Goal: Information Seeking & Learning: Learn about a topic

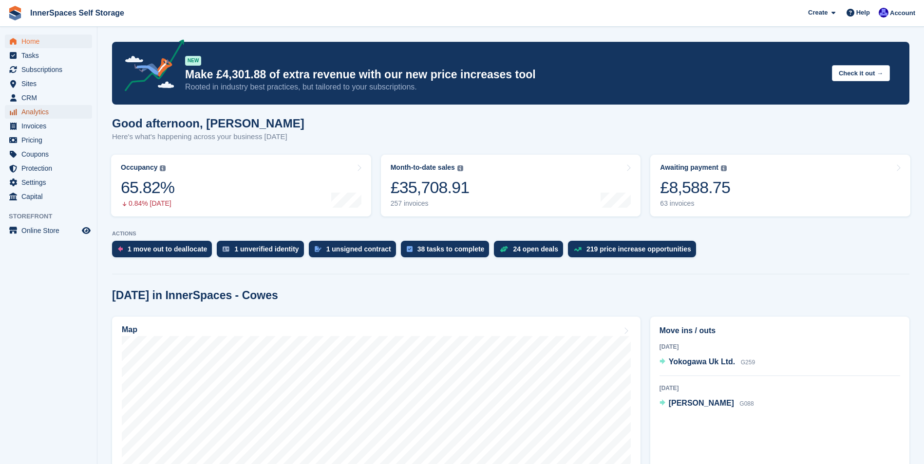
click at [35, 115] on span "Analytics" at bounding box center [50, 112] width 58 height 14
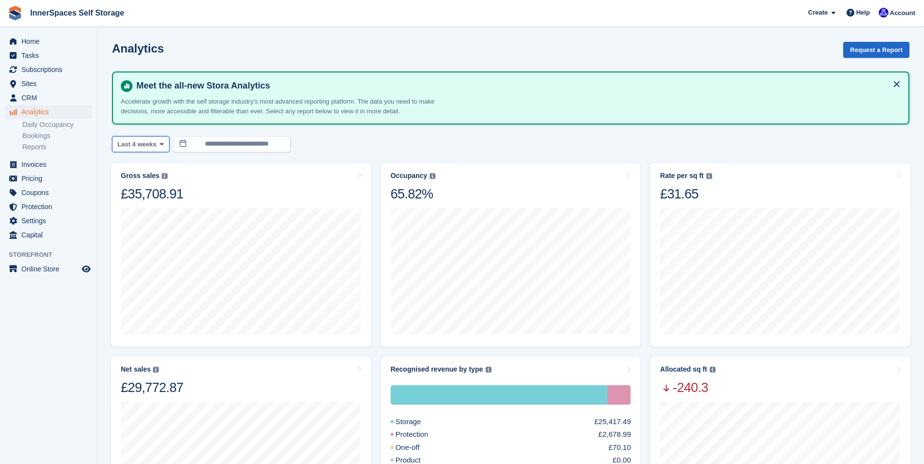
click at [160, 144] on icon at bounding box center [162, 144] width 4 height 6
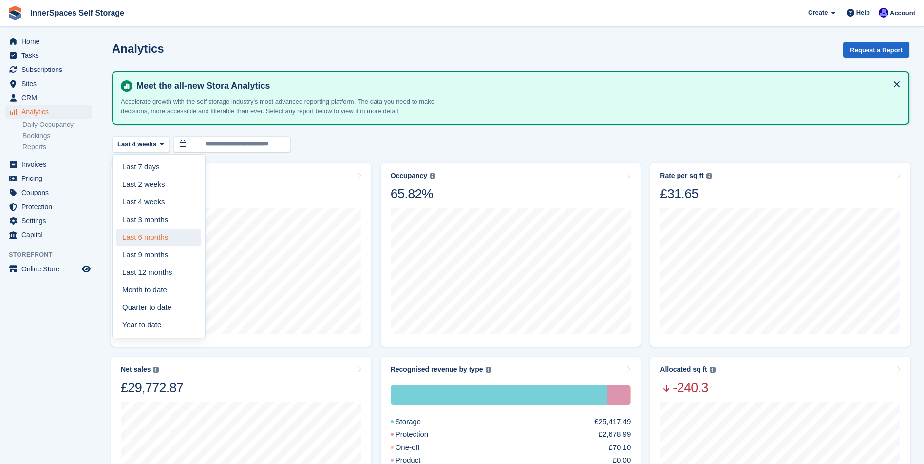
click at [148, 242] on link "Last 6 months" at bounding box center [158, 238] width 85 height 18
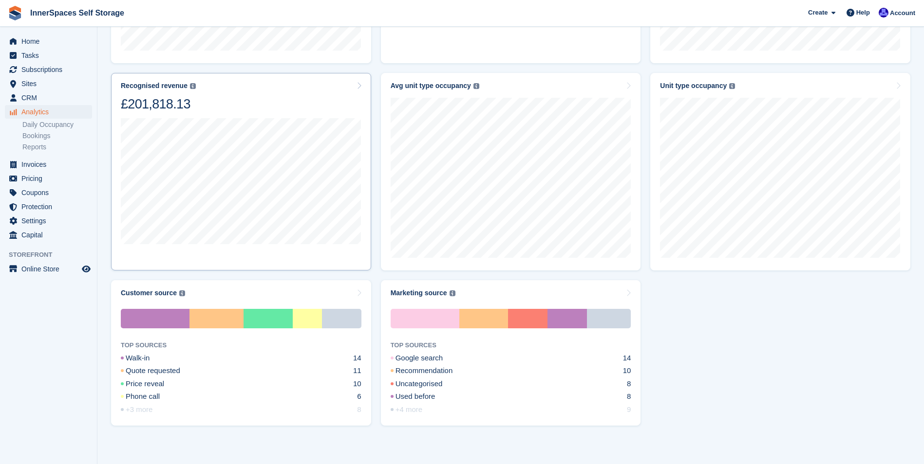
scroll to position [482, 0]
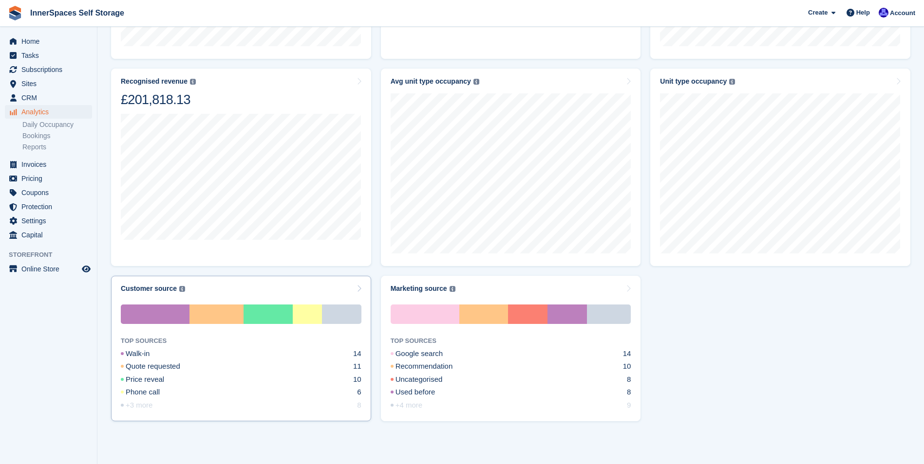
click at [194, 288] on div "Customer source The customer acquisition source of previous or current customer…" at bounding box center [241, 289] width 241 height 8
